Goal: Find specific page/section: Find specific page/section

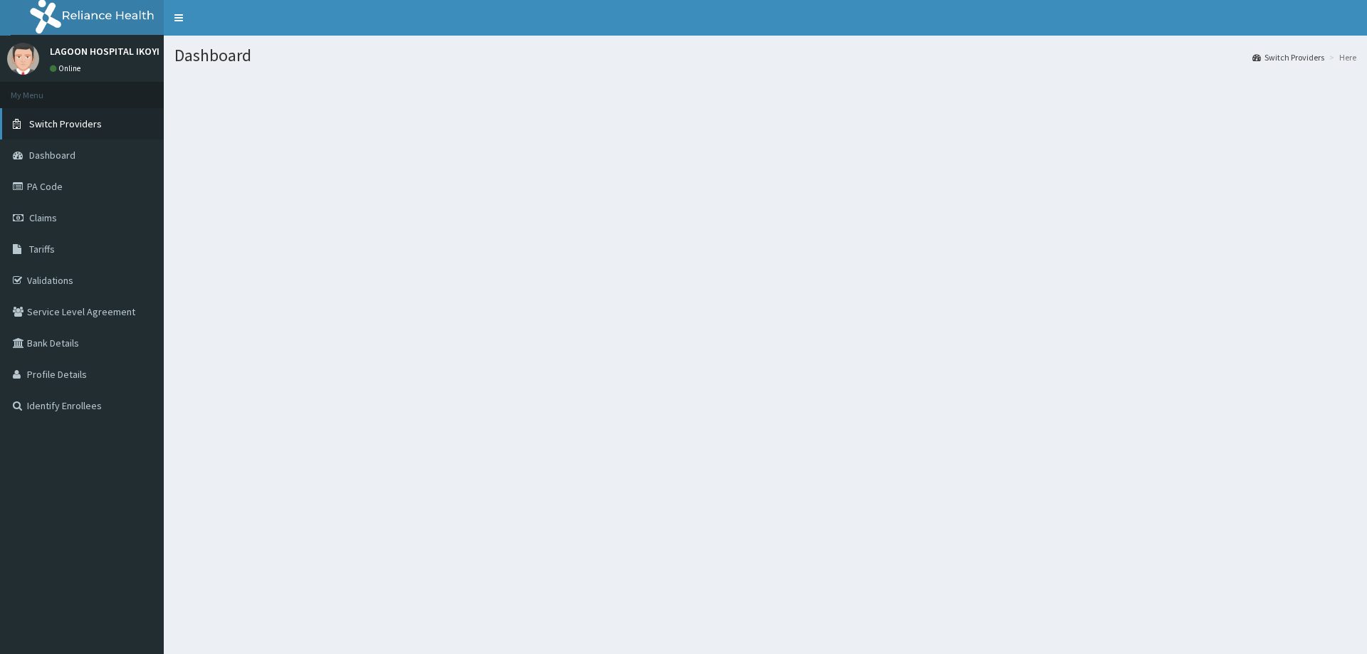
click at [66, 127] on span "Switch Providers" at bounding box center [65, 123] width 73 height 13
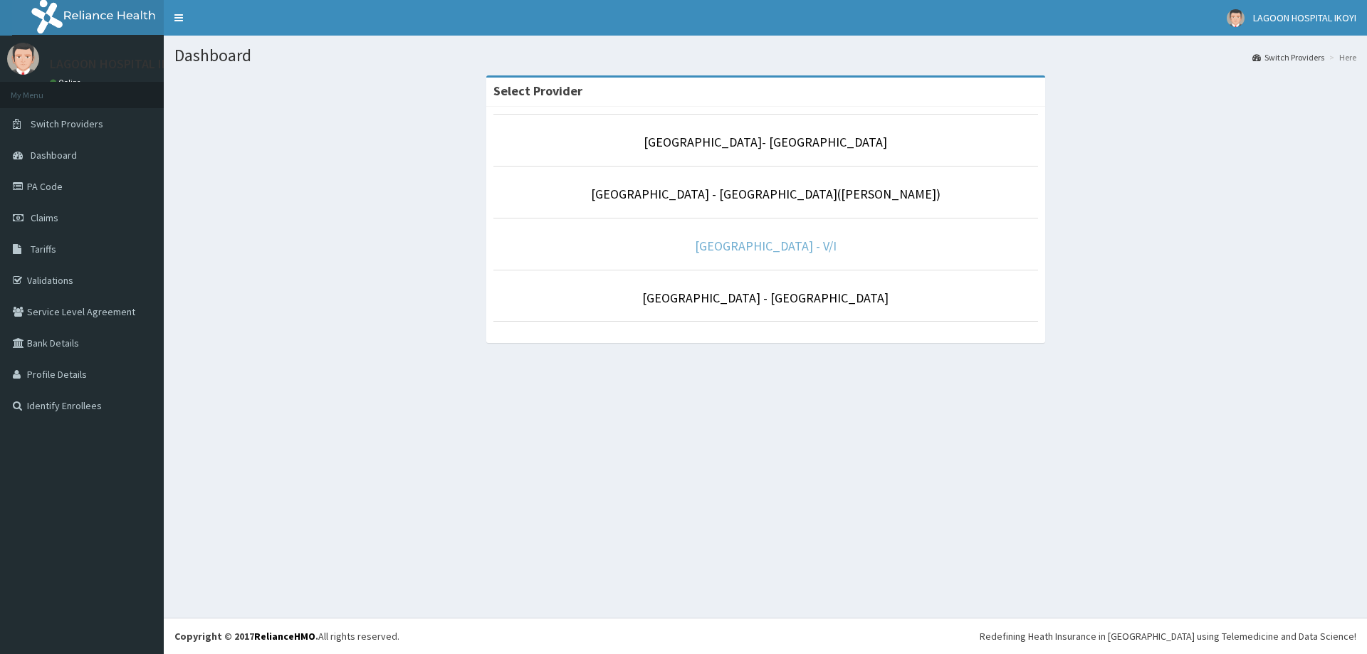
click at [762, 246] on link "[GEOGRAPHIC_DATA] - V/I" at bounding box center [766, 246] width 142 height 16
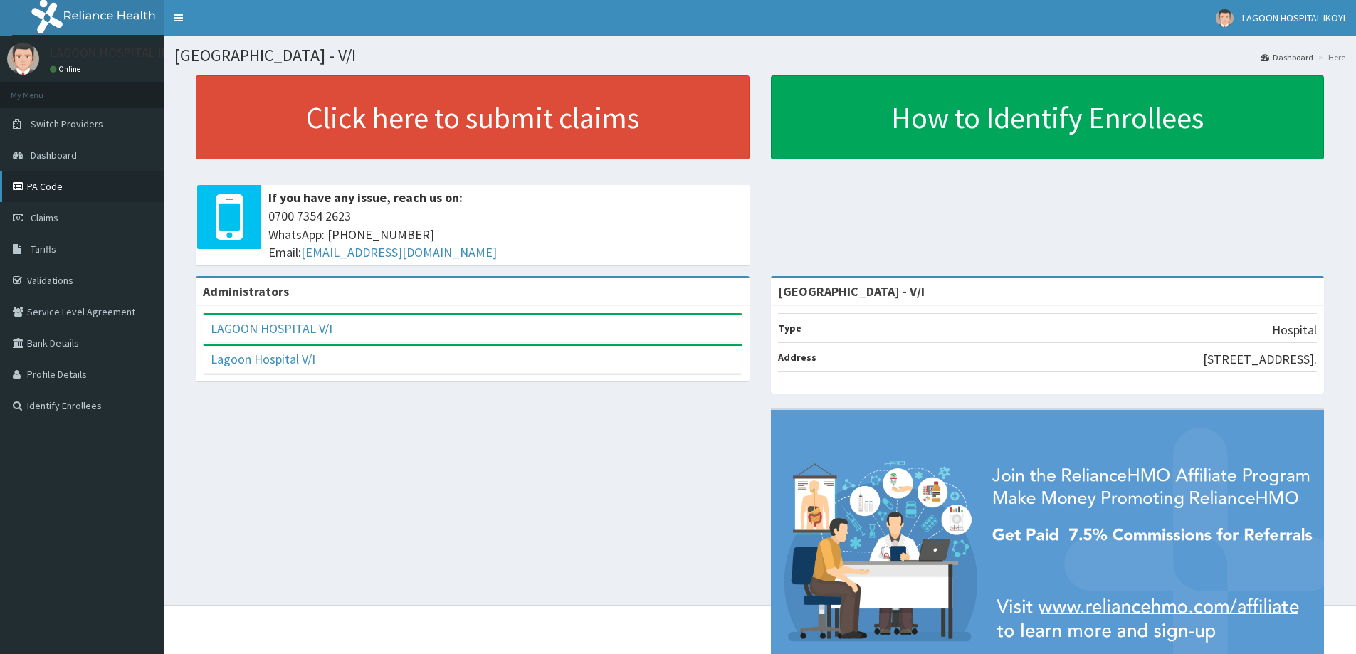
click at [51, 179] on link "PA Code" at bounding box center [82, 186] width 164 height 31
